Goal: Navigation & Orientation: Find specific page/section

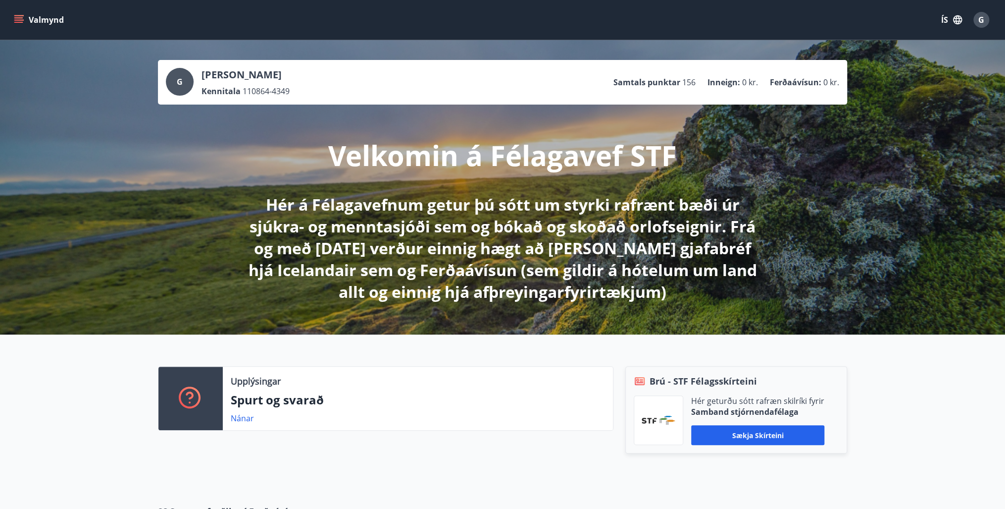
click at [21, 15] on icon "menu" at bounding box center [19, 15] width 11 height 1
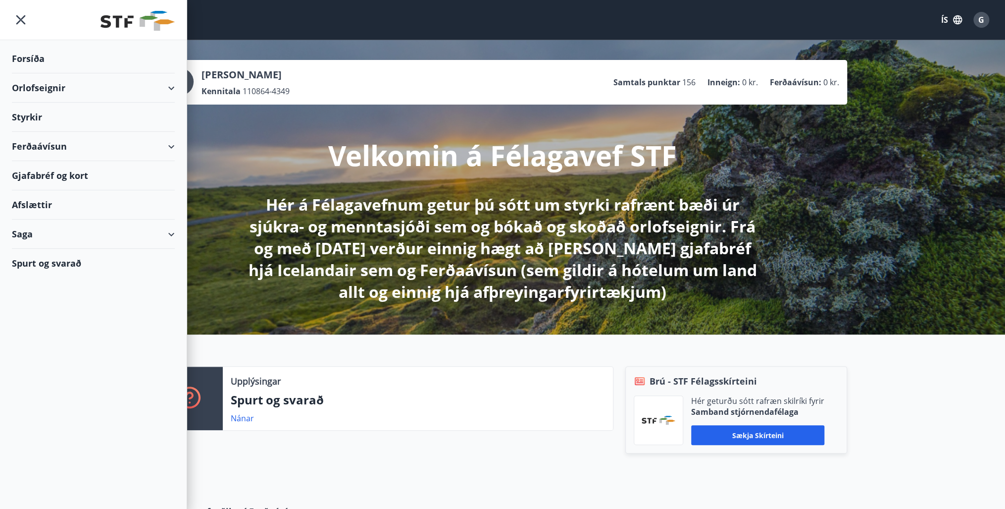
click at [164, 144] on div "Ferðaávísun" at bounding box center [93, 146] width 163 height 29
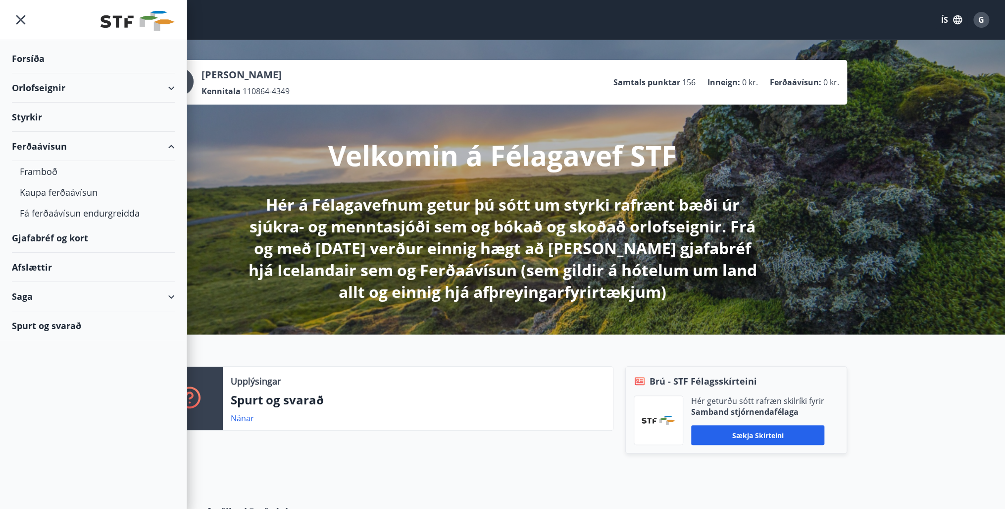
click at [169, 143] on div "Ferðaávísun" at bounding box center [93, 146] width 163 height 29
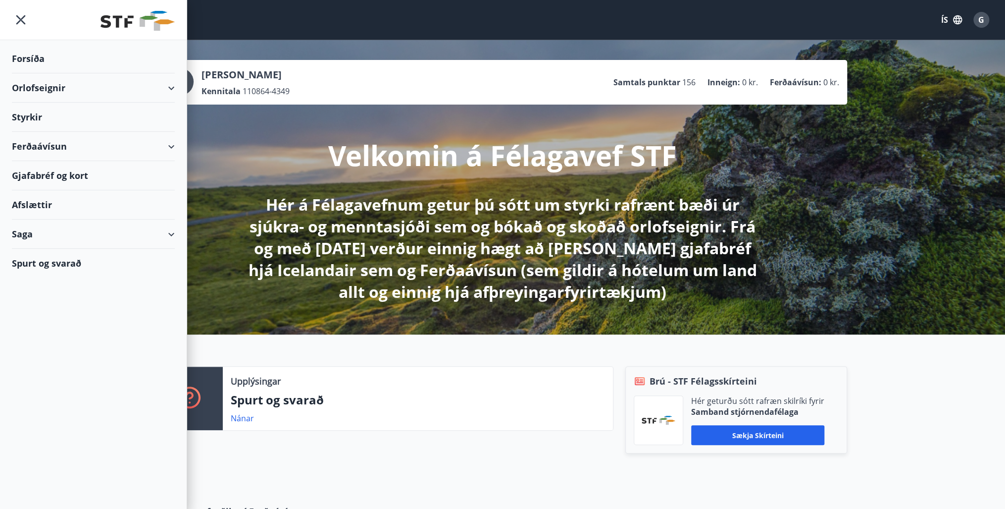
click at [38, 172] on div "Gjafabréf og kort" at bounding box center [93, 175] width 163 height 29
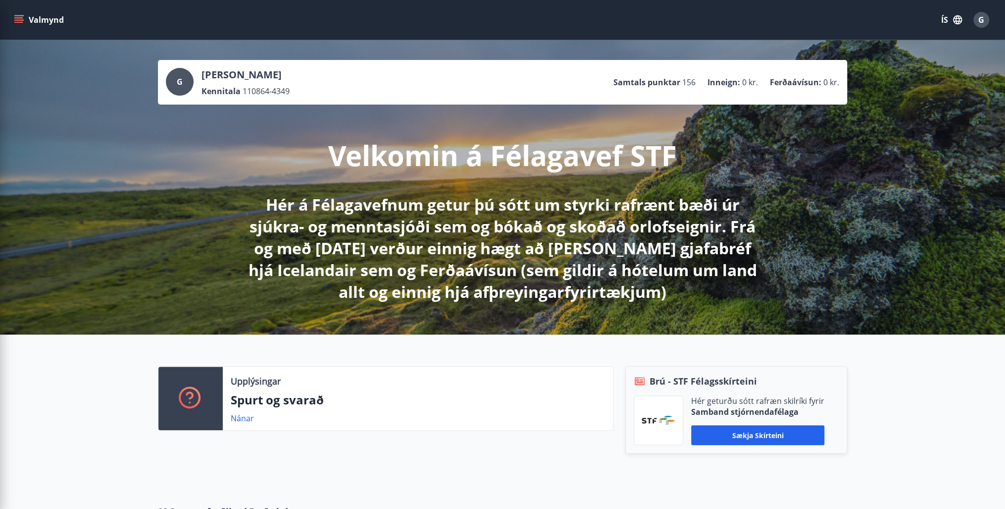
click at [327, 247] on p "Hér á Félagavefnum getur þú sótt um styrki rafrænt bæði úr sjúkra- og menntasjó…" at bounding box center [502, 248] width 523 height 109
click at [978, 18] on span "G" at bounding box center [981, 19] width 6 height 11
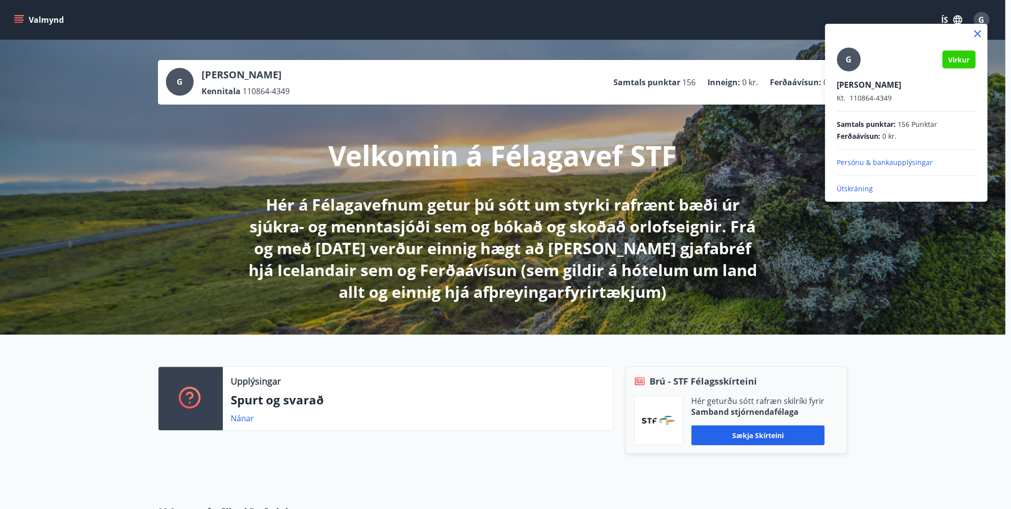
click at [858, 192] on p "Útskráning" at bounding box center [906, 189] width 139 height 10
click at [856, 189] on p "Útskráning" at bounding box center [906, 189] width 139 height 10
